Goal: Transaction & Acquisition: Purchase product/service

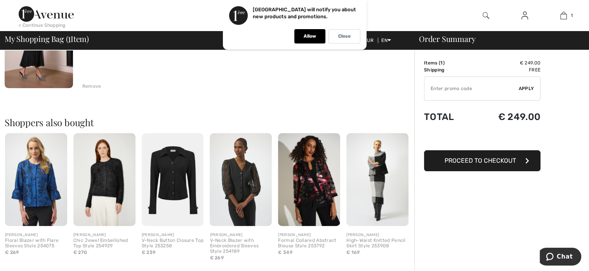
scroll to position [129, 0]
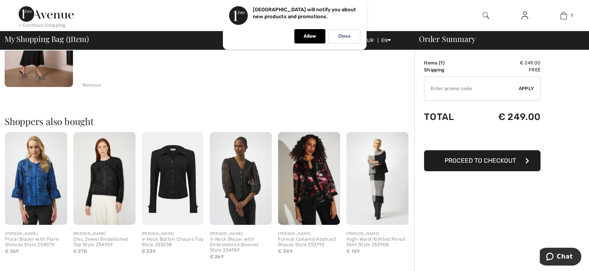
click at [106, 183] on img at bounding box center [104, 178] width 62 height 93
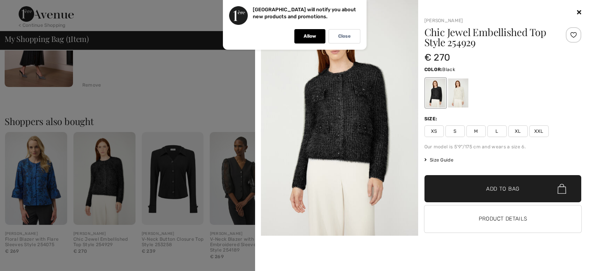
click at [352, 120] on img at bounding box center [339, 118] width 157 height 236
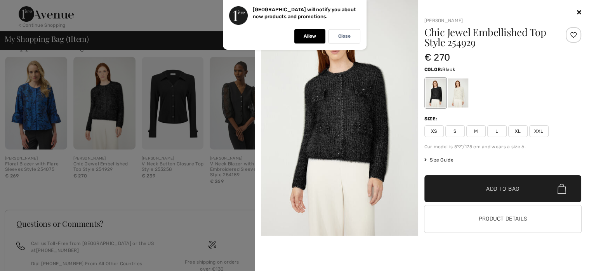
scroll to position [207, 0]
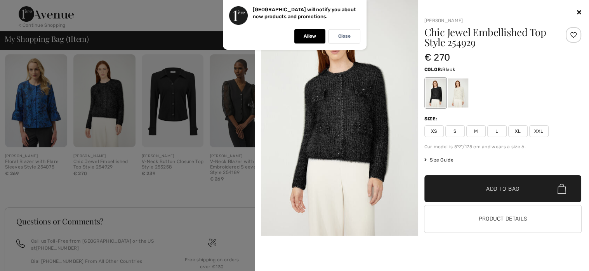
click at [305, 38] on p "Allow" at bounding box center [310, 36] width 12 height 6
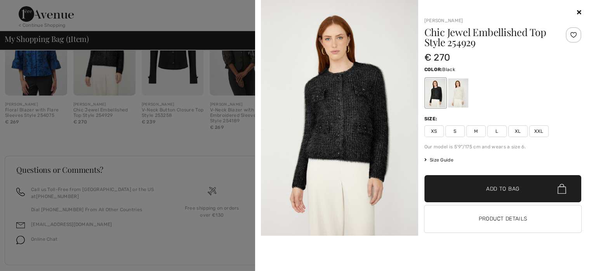
scroll to position [272, 0]
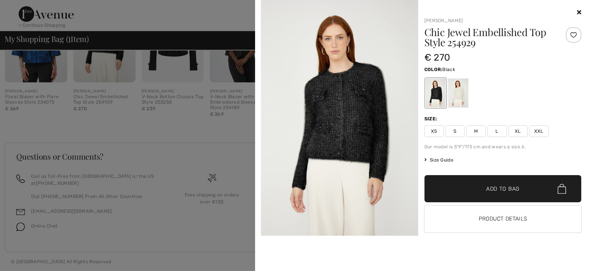
click at [349, 128] on img at bounding box center [339, 118] width 157 height 236
click at [350, 128] on img at bounding box center [339, 118] width 157 height 236
click at [336, 115] on img at bounding box center [339, 118] width 157 height 236
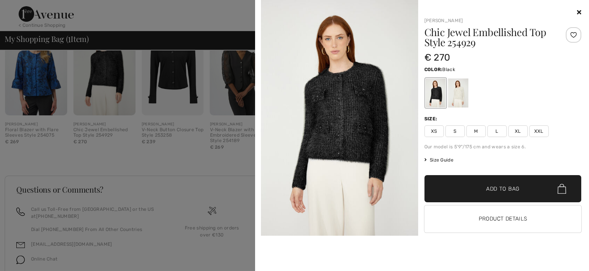
scroll to position [168, 0]
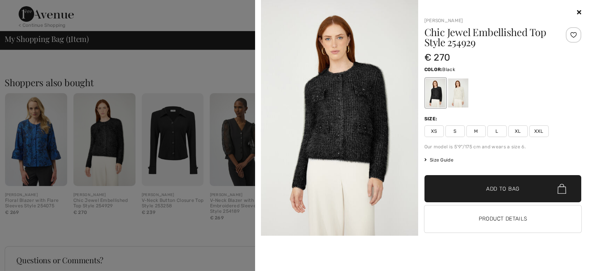
click at [578, 13] on icon at bounding box center [579, 12] width 4 height 6
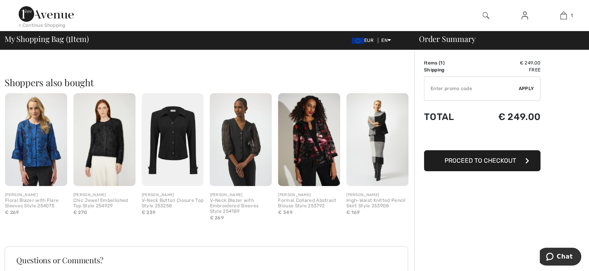
click at [181, 131] on img at bounding box center [173, 139] width 62 height 93
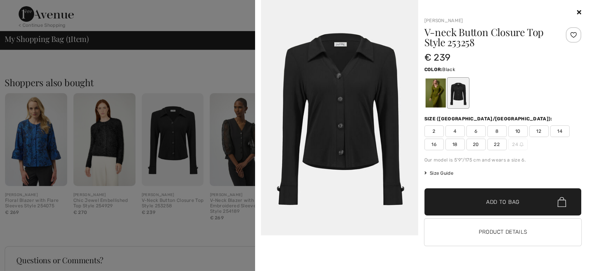
click at [578, 13] on icon at bounding box center [579, 12] width 4 height 6
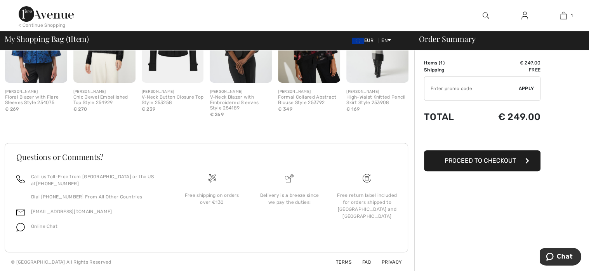
scroll to position [272, 0]
